Goal: Information Seeking & Learning: Learn about a topic

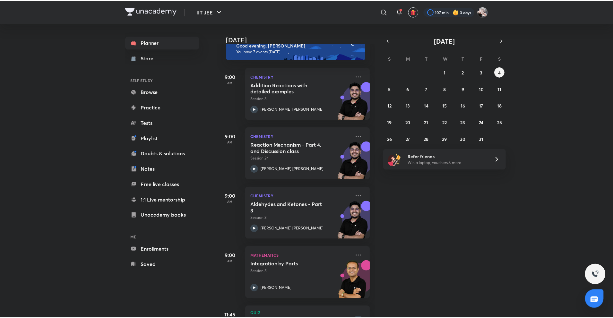
scroll to position [14, 0]
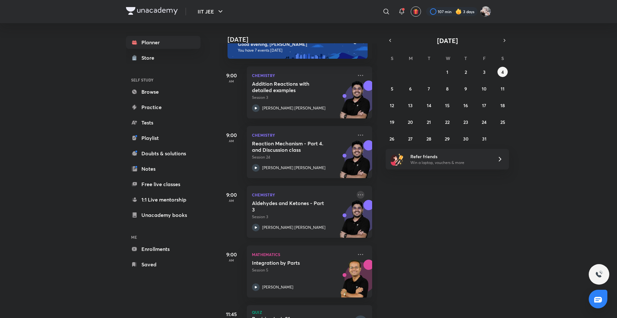
click at [356, 198] on icon at bounding box center [360, 195] width 8 height 8
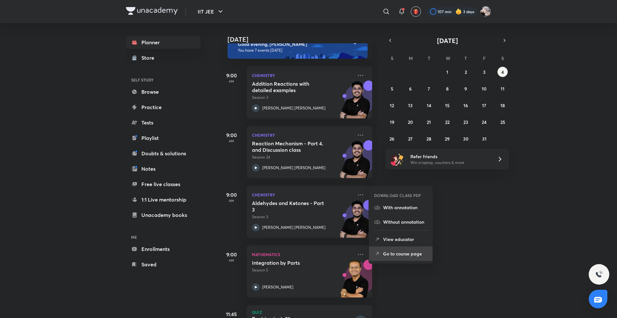
click at [392, 248] on li "Go to course page" at bounding box center [401, 254] width 64 height 14
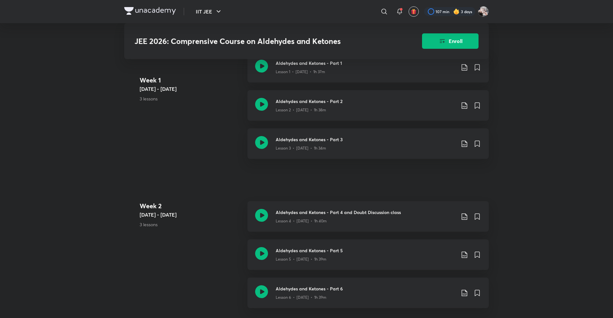
scroll to position [441, 0]
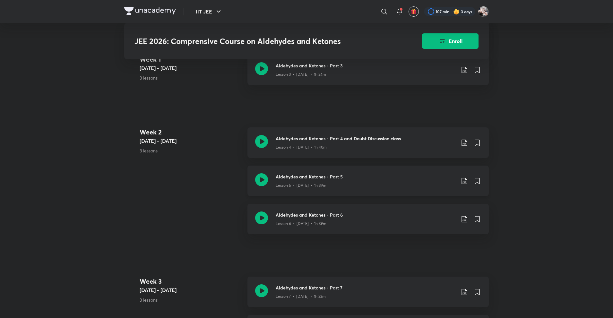
click at [348, 186] on div "Lesson 5 • [DATE] • 1h 39m" at bounding box center [366, 184] width 180 height 8
